Goal: Transaction & Acquisition: Purchase product/service

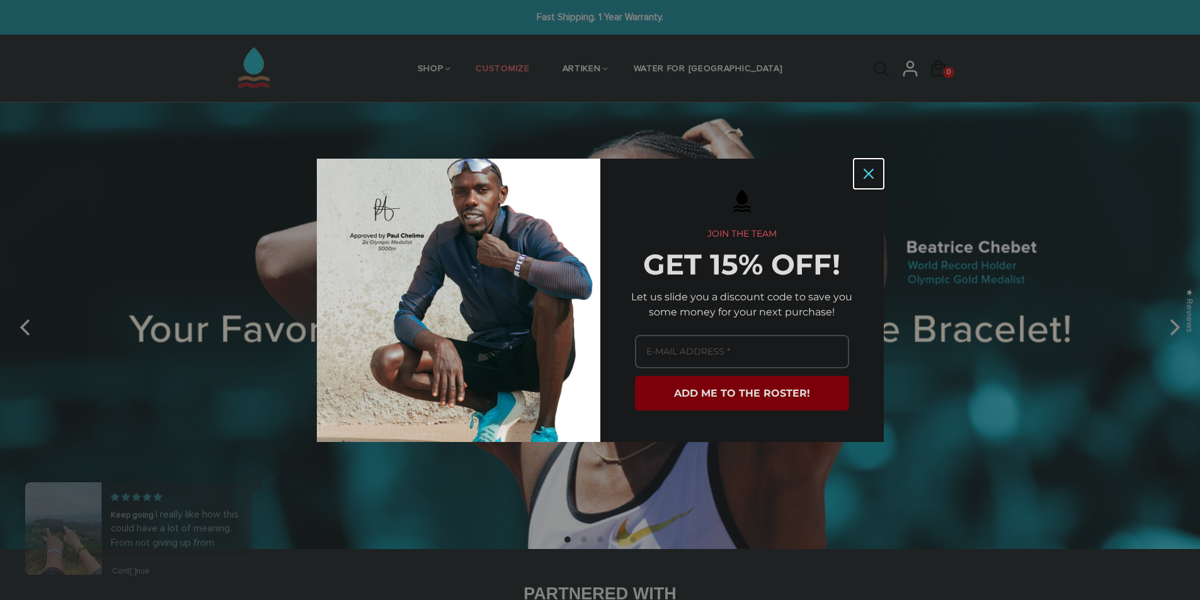
click at [871, 169] on icon "close icon" at bounding box center [869, 174] width 10 height 10
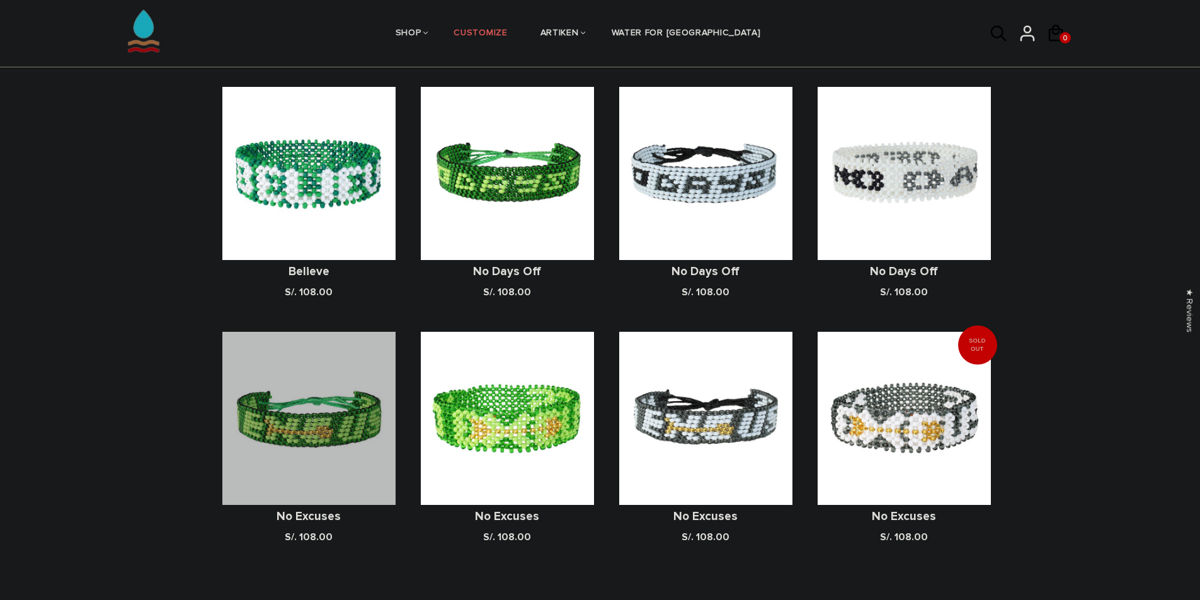
scroll to position [1050, 0]
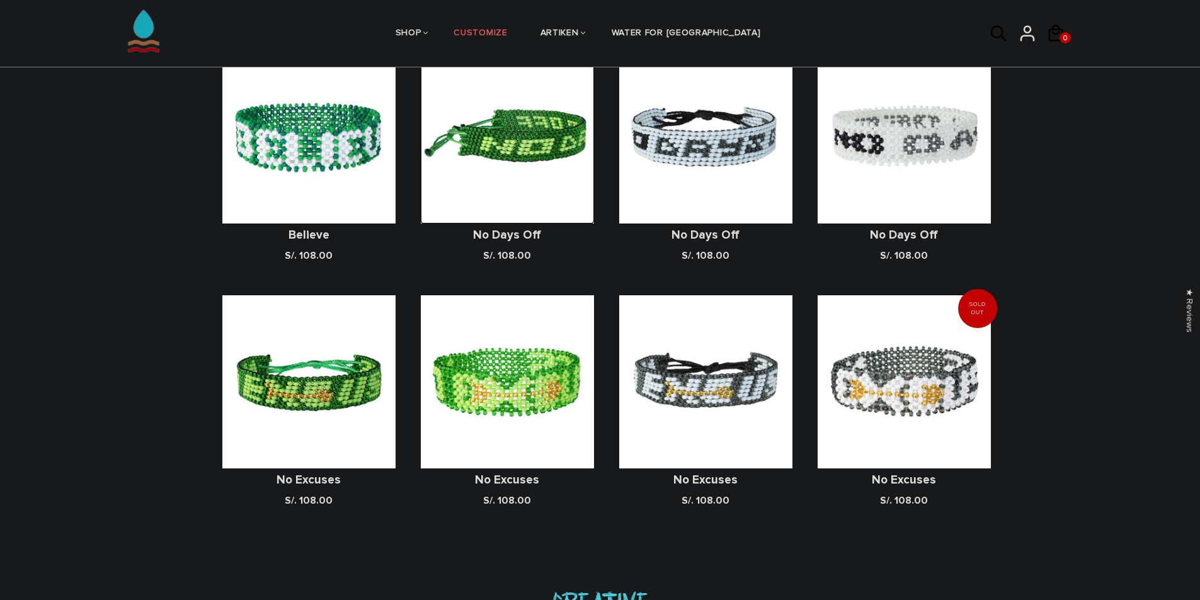
click at [502, 132] on img at bounding box center [507, 136] width 173 height 173
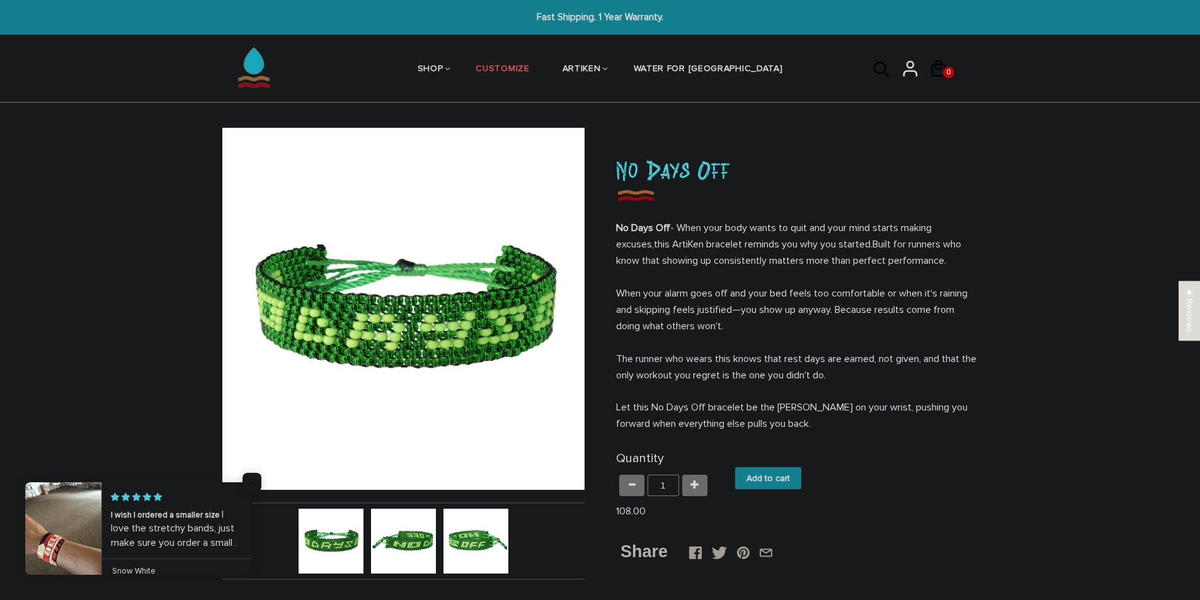
click at [757, 475] on input "Add to cart" at bounding box center [768, 478] width 66 height 22
type input "Add to cart"
click at [943, 74] on div "1" at bounding box center [948, 72] width 11 height 11
